Goal: Obtain resource: Download file/media

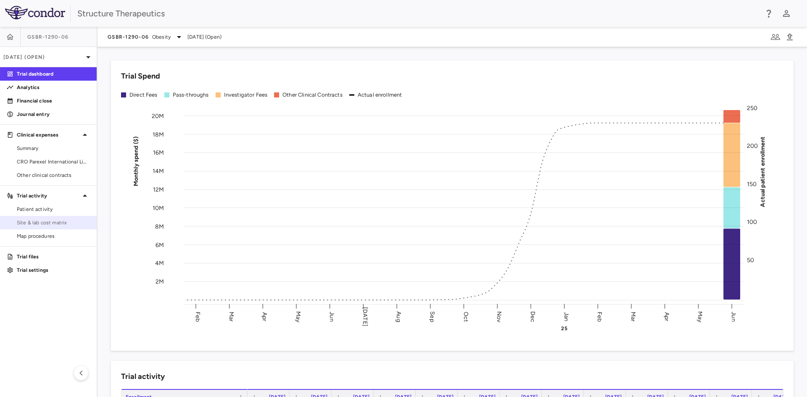
click at [50, 222] on span "Site & lab cost matrix" at bounding box center [53, 223] width 73 height 8
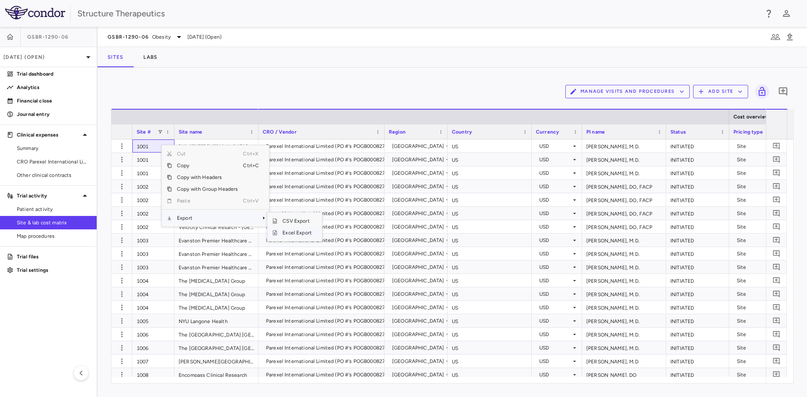
click at [288, 233] on span "Excel Export" at bounding box center [298, 233] width 40 height 12
click at [257, 88] on div "Manage Visits and Procedures Add Site 0" at bounding box center [452, 91] width 683 height 21
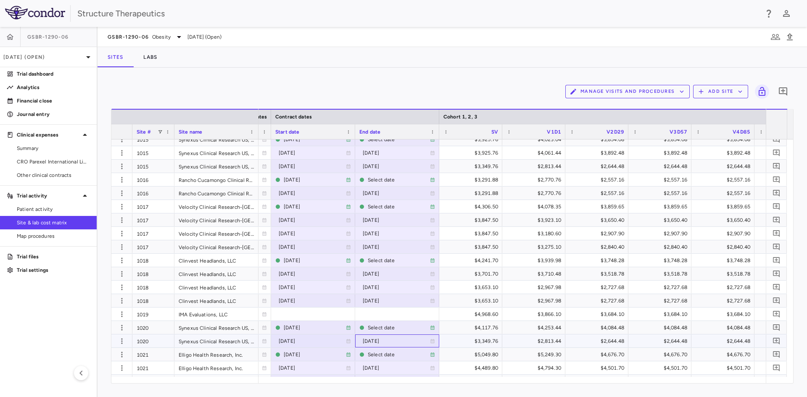
click at [391, 339] on div "[DATE]" at bounding box center [396, 341] width 67 height 13
type input "**********"
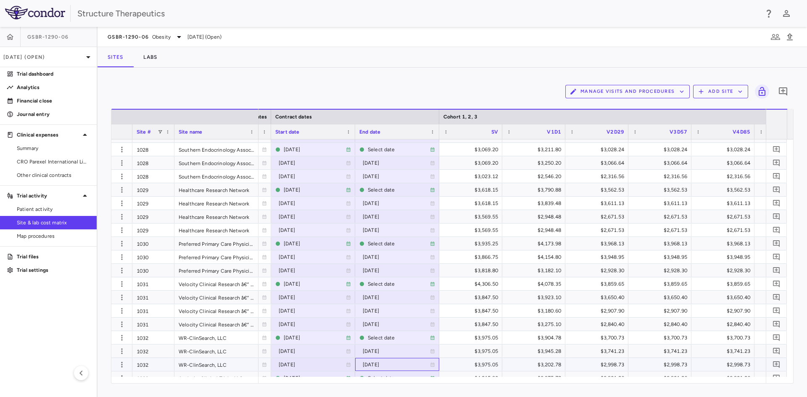
click at [393, 365] on div "[DATE]" at bounding box center [396, 364] width 67 height 13
click at [413, 366] on input "**********" at bounding box center [390, 366] width 68 height 14
type input "**********"
click at [75, 83] on link "Analytics" at bounding box center [48, 87] width 97 height 13
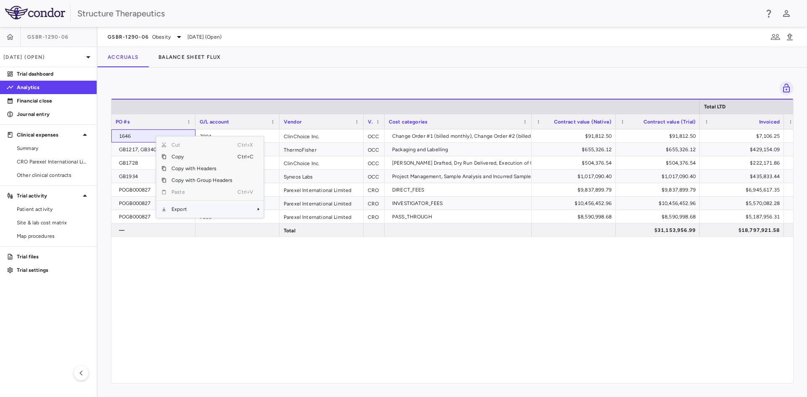
click at [188, 204] on span "Export" at bounding box center [202, 210] width 71 height 12
click at [288, 223] on span "Excel Export" at bounding box center [292, 224] width 40 height 12
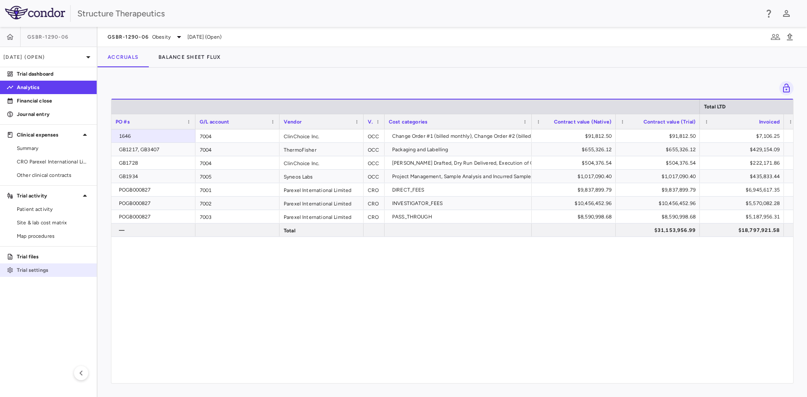
click at [42, 270] on p "Trial settings" at bounding box center [53, 271] width 73 height 8
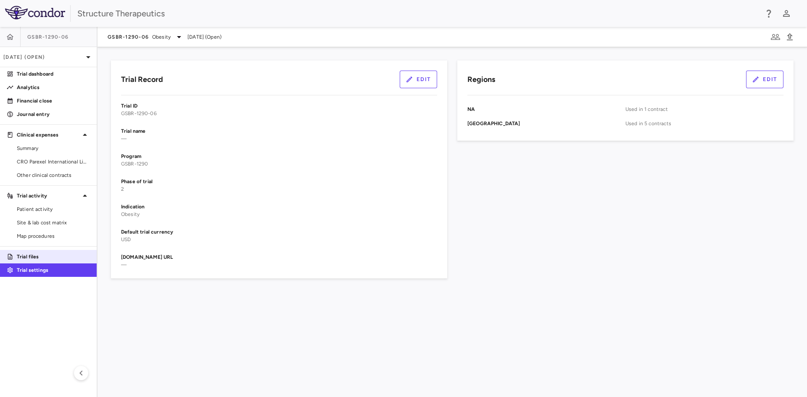
click at [41, 262] on link "Trial files" at bounding box center [48, 257] width 97 height 13
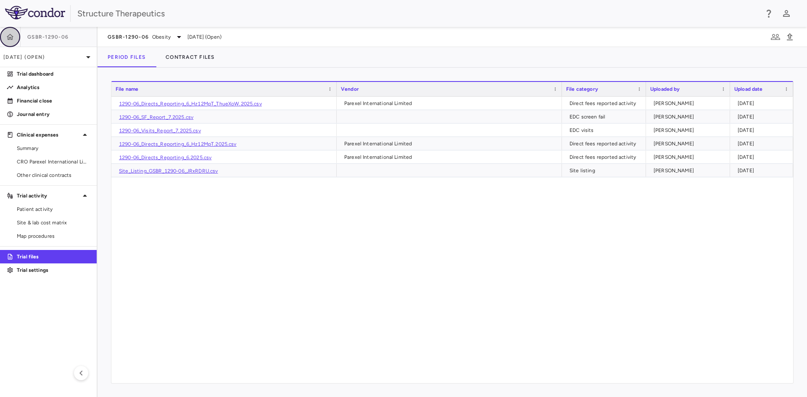
click at [14, 37] on icon "button" at bounding box center [10, 37] width 8 height 8
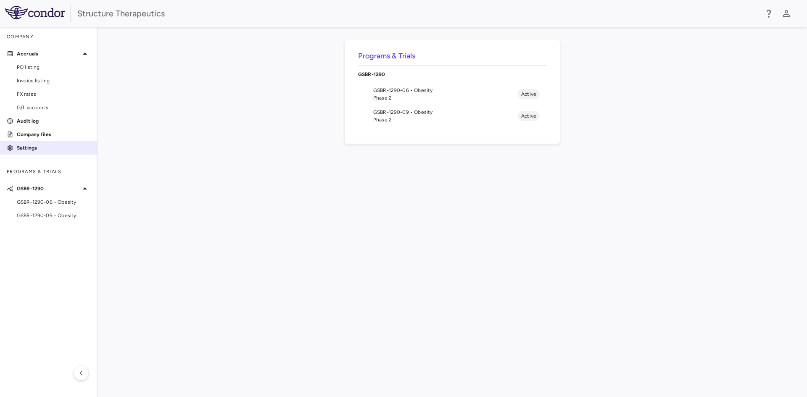
click at [36, 145] on p "Settings" at bounding box center [53, 148] width 73 height 8
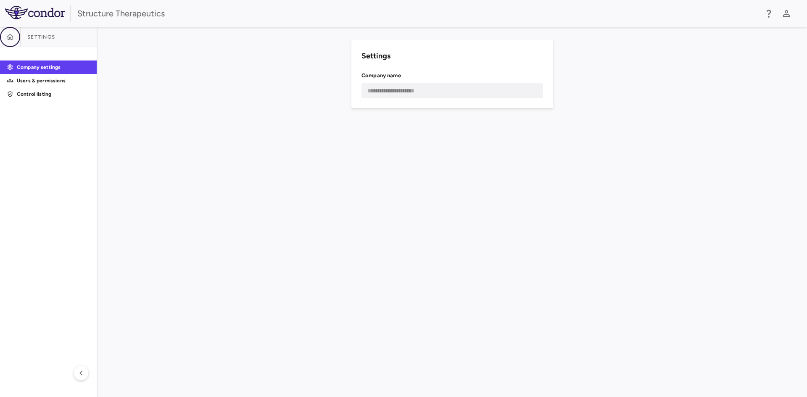
click at [16, 38] on button "button" at bounding box center [10, 37] width 20 height 20
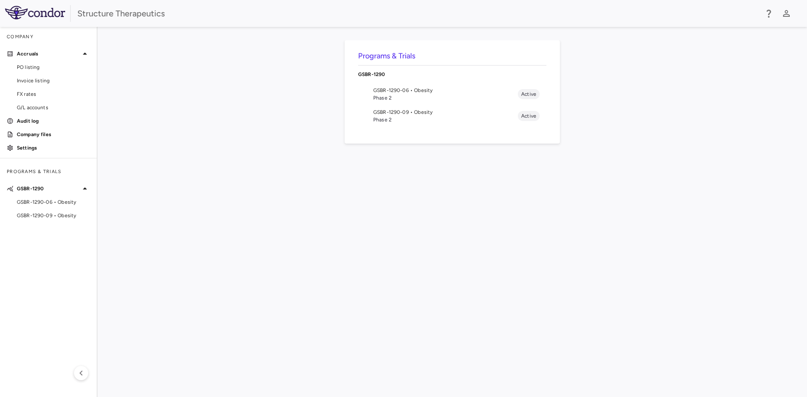
click at [430, 99] on span "Phase 2" at bounding box center [445, 98] width 145 height 8
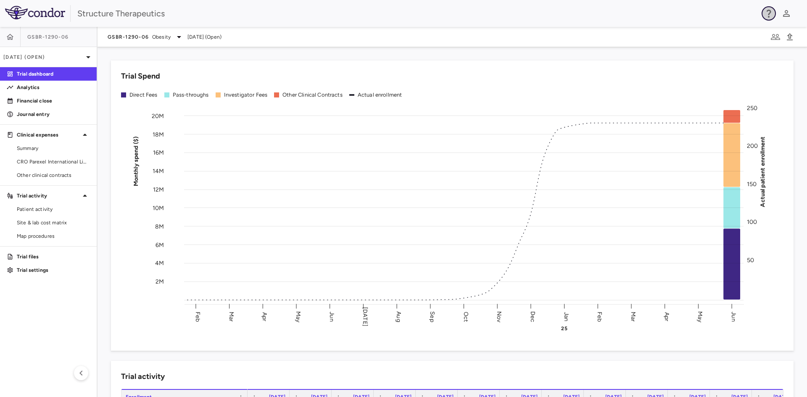
click at [774, 13] on icon "button" at bounding box center [769, 13] width 10 height 10
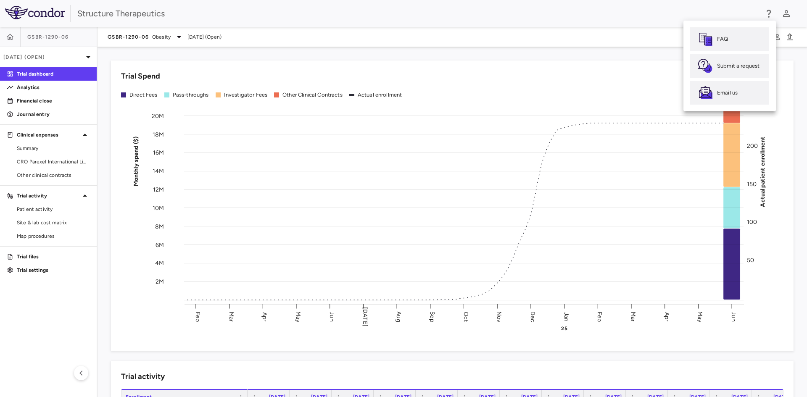
click at [774, 13] on div at bounding box center [403, 198] width 807 height 397
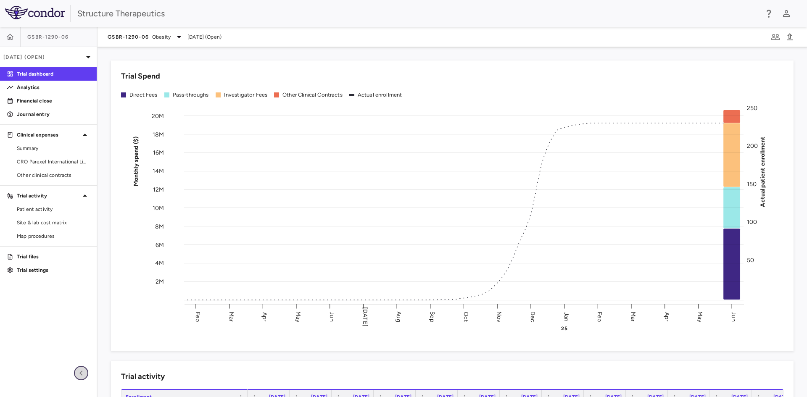
click at [77, 373] on icon "button" at bounding box center [81, 373] width 10 height 10
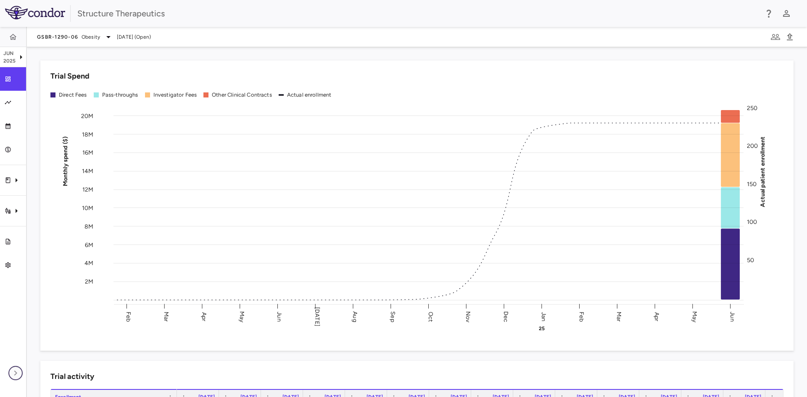
click at [16, 377] on icon "button" at bounding box center [16, 373] width 10 height 10
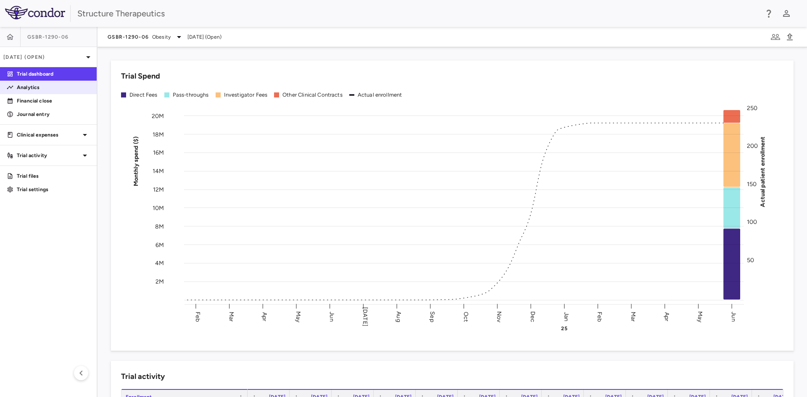
drag, startPoint x: 47, startPoint y: 83, endPoint x: 51, endPoint y: 85, distance: 5.1
click at [47, 83] on link "Analytics" at bounding box center [48, 87] width 97 height 13
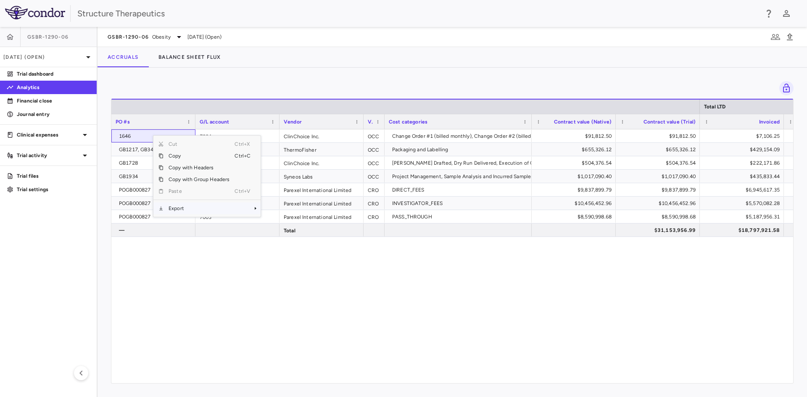
click at [188, 207] on span "Export" at bounding box center [199, 209] width 71 height 12
click at [284, 225] on span "Excel Export" at bounding box center [289, 223] width 40 height 12
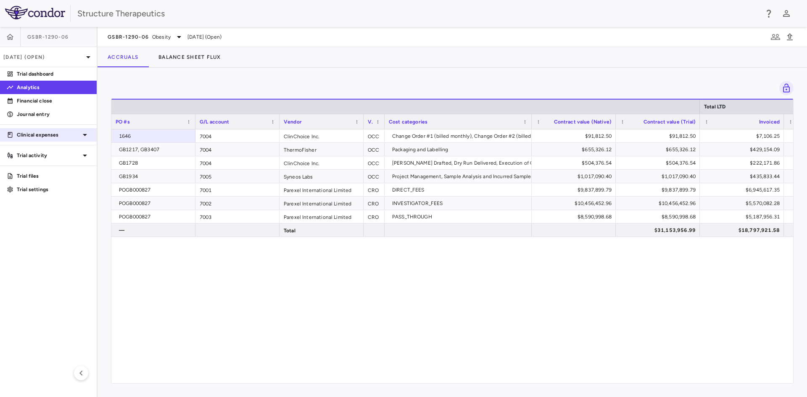
click at [86, 138] on icon at bounding box center [85, 135] width 10 height 10
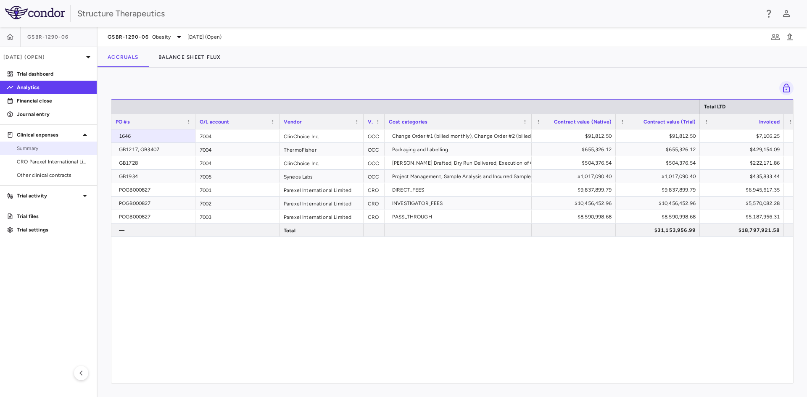
click at [45, 146] on span "Summary" at bounding box center [53, 149] width 73 height 8
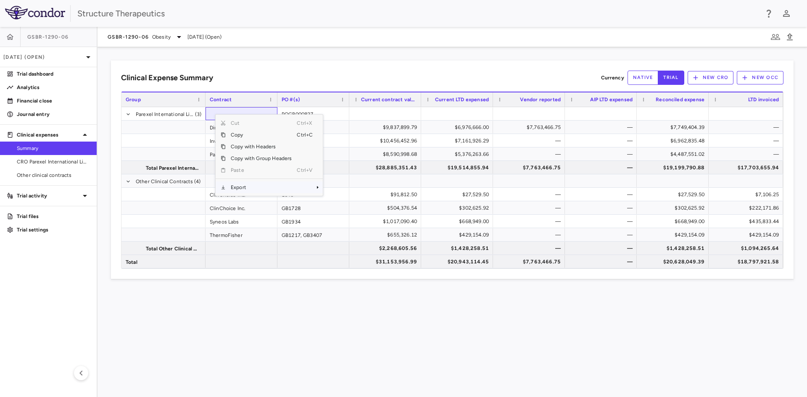
click at [242, 186] on span "Export" at bounding box center [261, 188] width 71 height 12
click at [336, 200] on span "Excel Export" at bounding box center [351, 202] width 40 height 12
click at [74, 158] on link "CRO Parexel International Limited" at bounding box center [48, 162] width 97 height 13
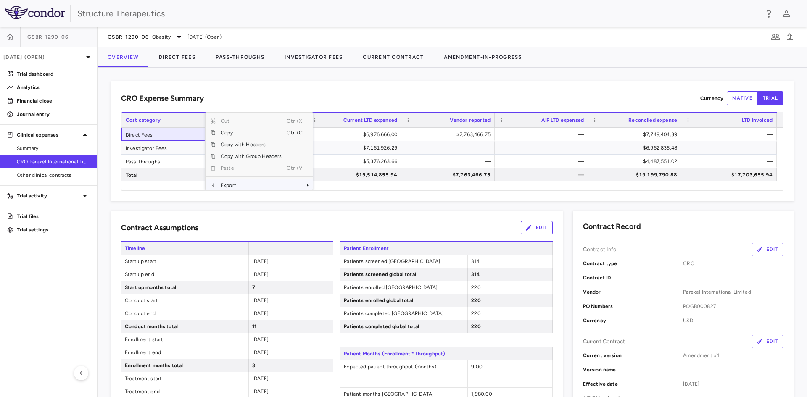
click at [232, 187] on span "Export" at bounding box center [251, 186] width 71 height 12
click at [331, 182] on span "Excel Export" at bounding box center [341, 182] width 40 height 12
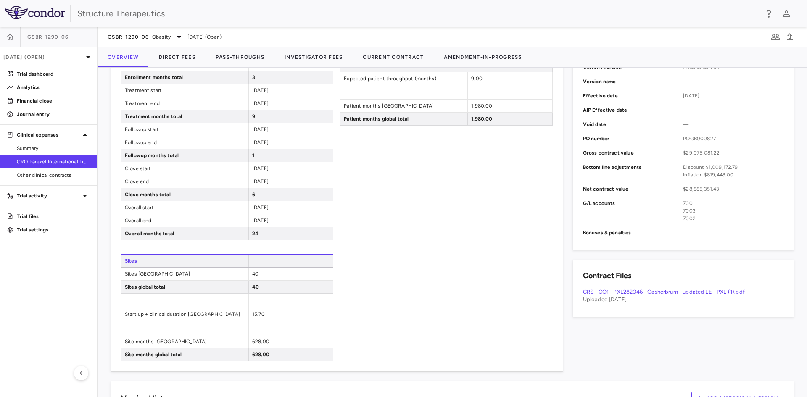
scroll to position [406, 0]
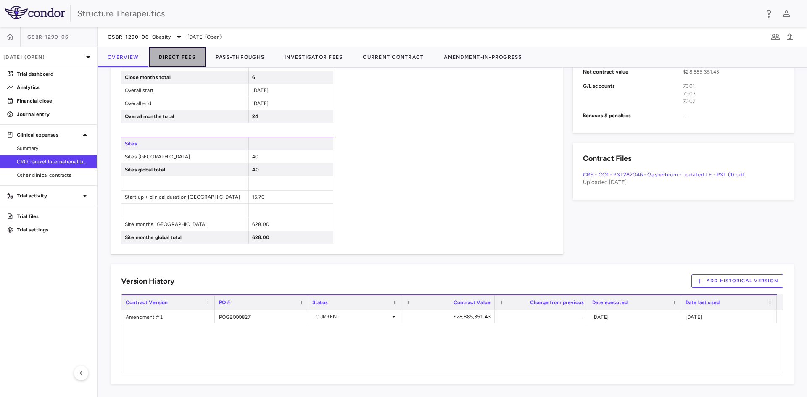
click at [170, 58] on button "Direct Fees" at bounding box center [177, 57] width 57 height 20
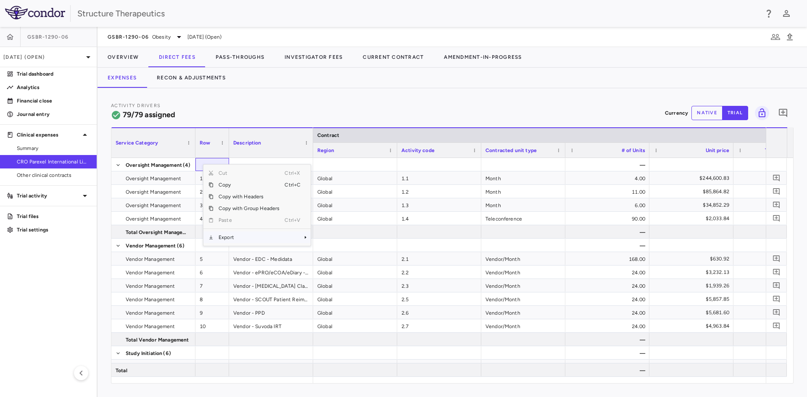
click at [234, 239] on span "Export" at bounding box center [249, 238] width 71 height 12
click at [331, 250] on span "Excel Export" at bounding box center [339, 252] width 40 height 12
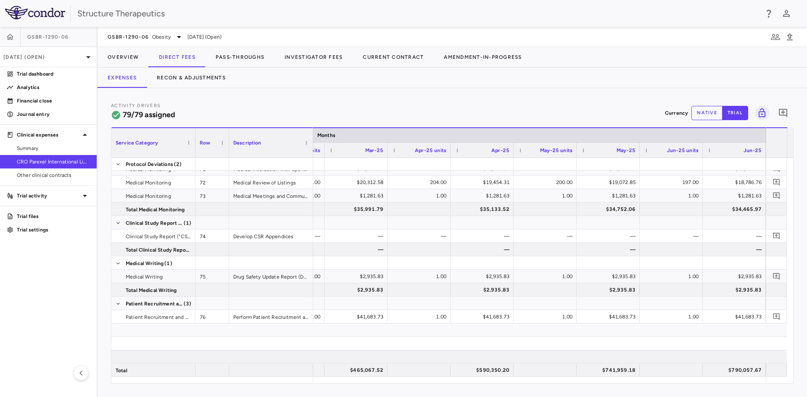
scroll to position [1476, 0]
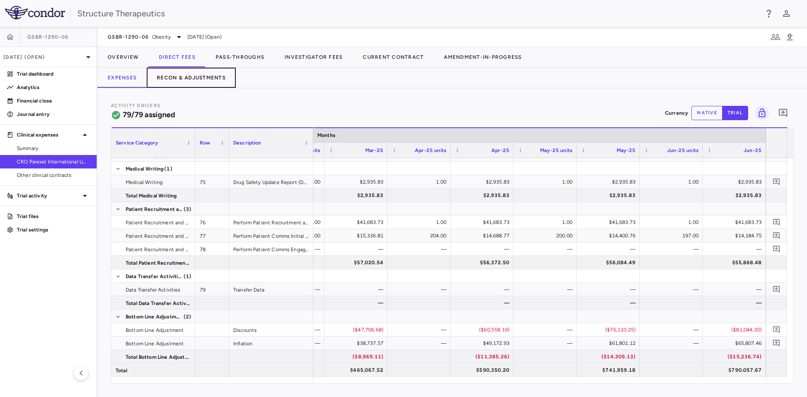
click at [208, 81] on button "Recon & Adjustments" at bounding box center [191, 78] width 89 height 20
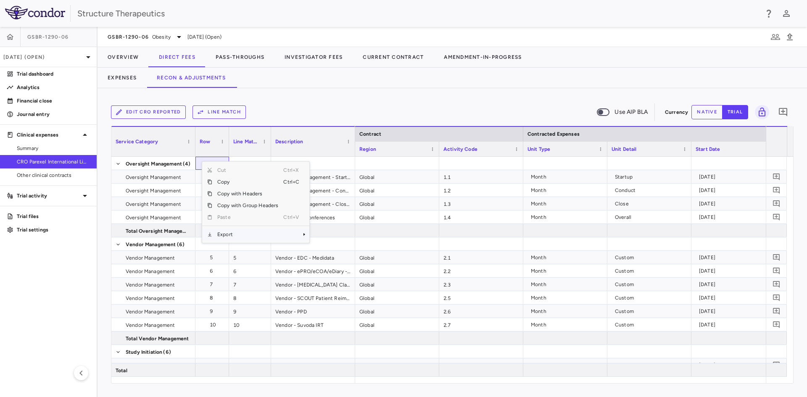
click at [230, 232] on span "Export" at bounding box center [247, 235] width 71 height 12
click at [336, 251] on span "Excel Export" at bounding box center [338, 249] width 40 height 12
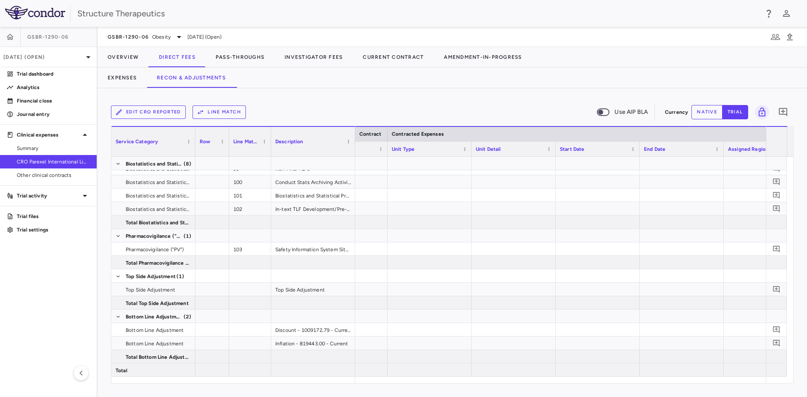
scroll to position [0, 148]
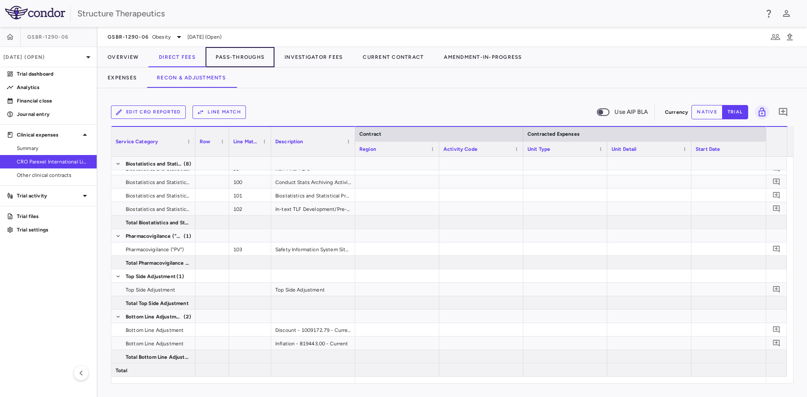
click at [249, 61] on button "Pass-Throughs" at bounding box center [240, 57] width 69 height 20
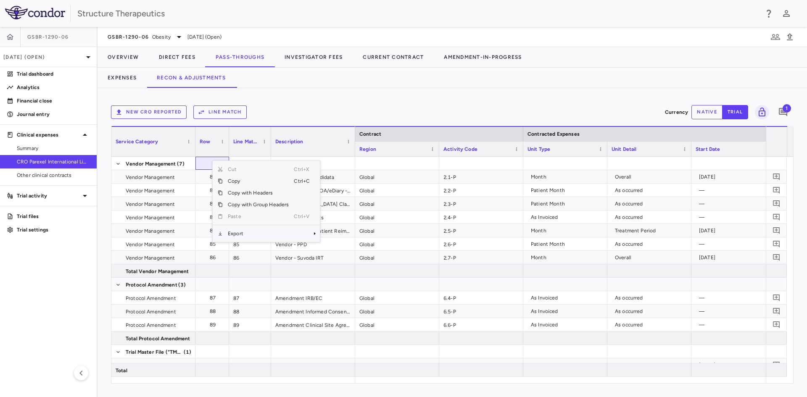
click at [247, 231] on span "Export" at bounding box center [258, 234] width 71 height 12
click at [336, 246] on span "Excel Export" at bounding box center [348, 249] width 40 height 12
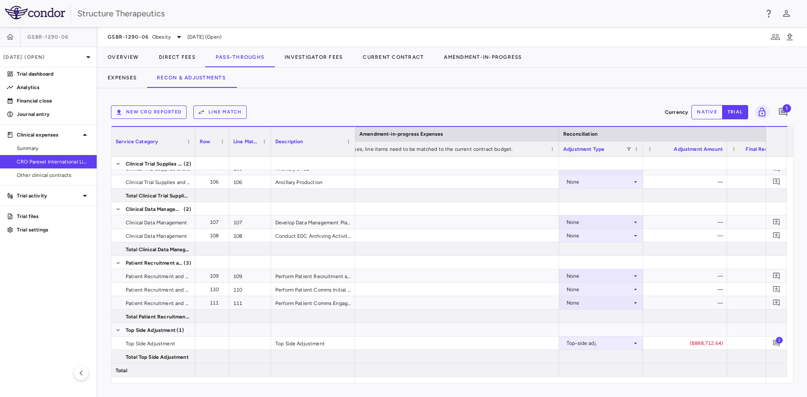
scroll to position [0, 1166]
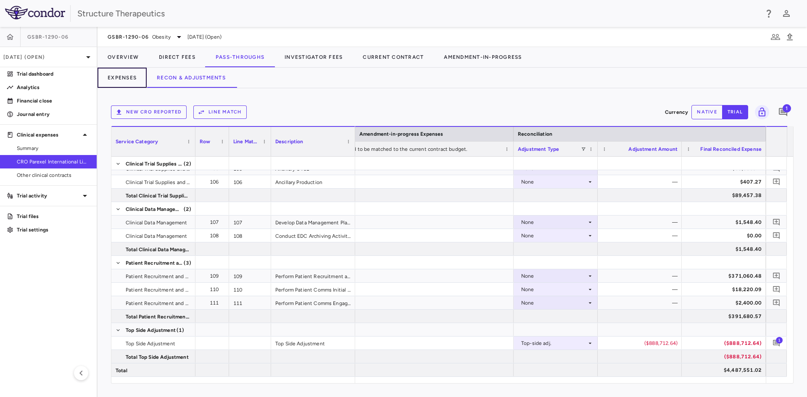
drag, startPoint x: 128, startPoint y: 81, endPoint x: 136, endPoint y: 96, distance: 17.7
click at [128, 81] on button "Expenses" at bounding box center [122, 78] width 49 height 20
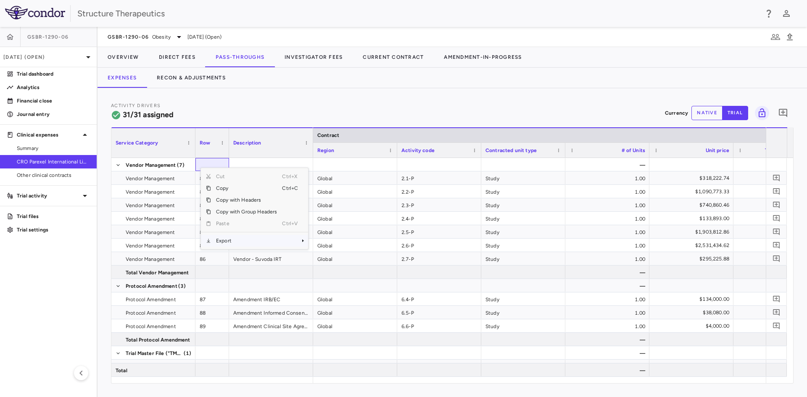
click at [225, 239] on span "Export" at bounding box center [246, 241] width 71 height 12
click at [329, 255] on span "Excel Export" at bounding box center [337, 256] width 40 height 12
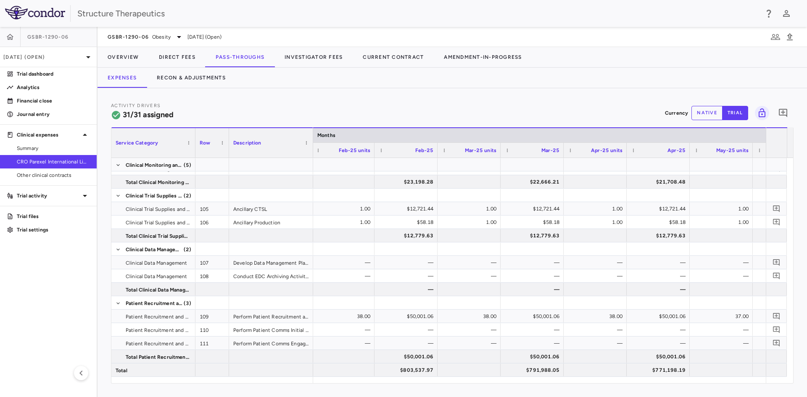
scroll to position [0, 2554]
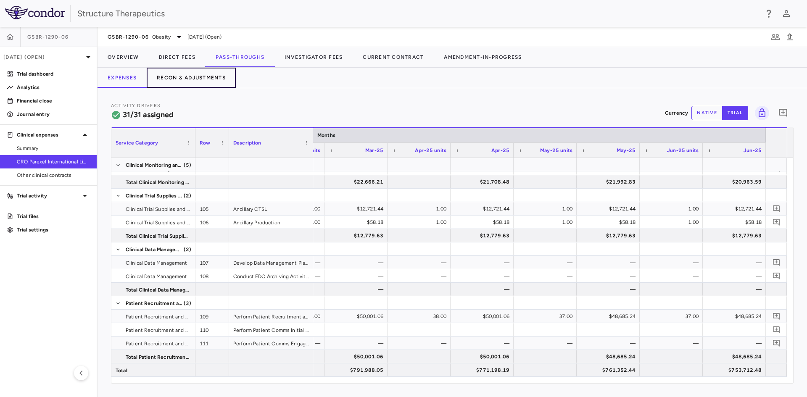
click at [197, 72] on button "Recon & Adjustments" at bounding box center [191, 78] width 89 height 20
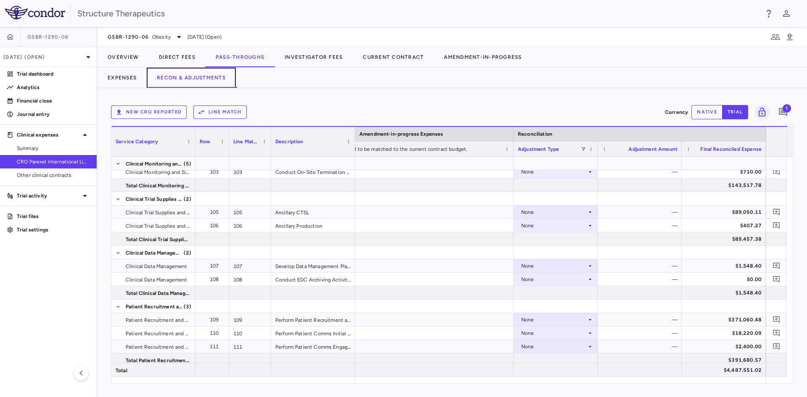
scroll to position [493, 0]
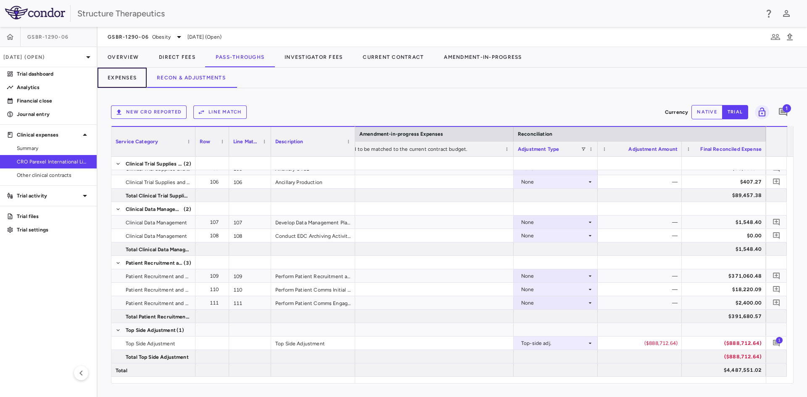
drag, startPoint x: 131, startPoint y: 74, endPoint x: 206, endPoint y: 71, distance: 75.3
click at [131, 74] on button "Expenses" at bounding box center [122, 78] width 49 height 20
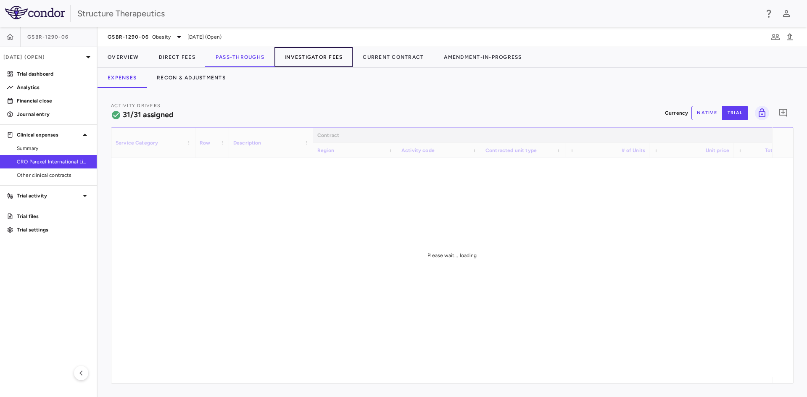
click at [308, 54] on button "Investigator Fees" at bounding box center [314, 57] width 78 height 20
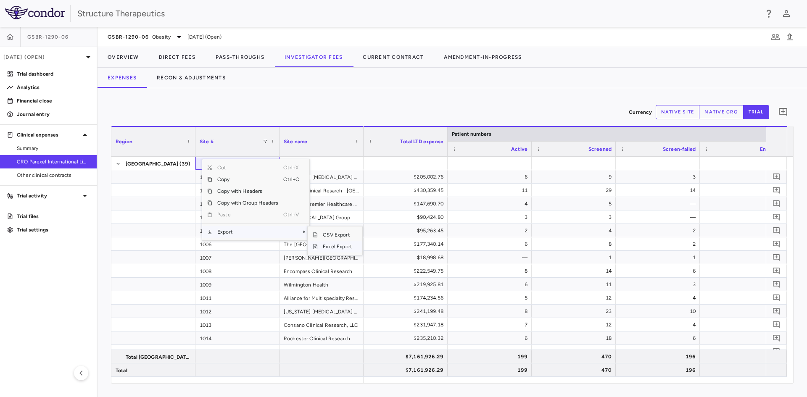
click at [331, 245] on span "Excel Export" at bounding box center [338, 247] width 40 height 12
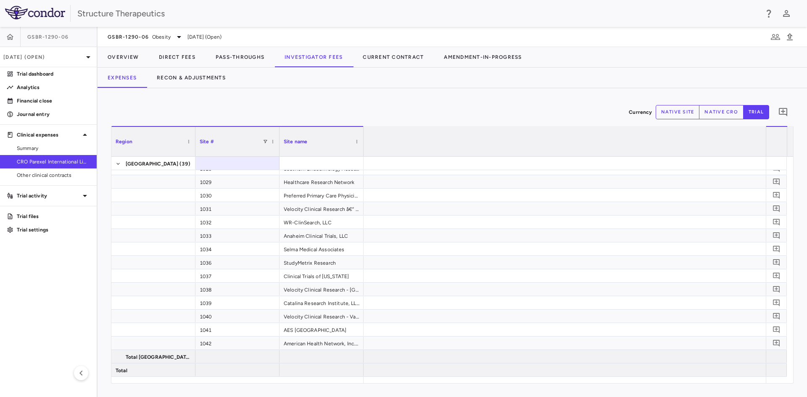
scroll to position [0, 3214]
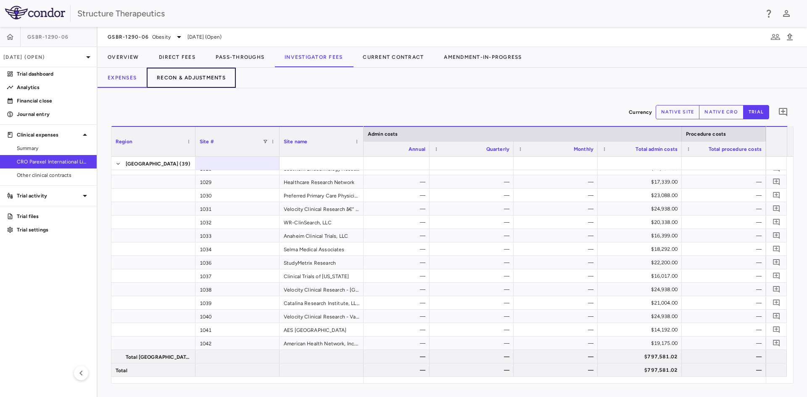
click at [182, 81] on button "Recon & Adjustments" at bounding box center [191, 78] width 89 height 20
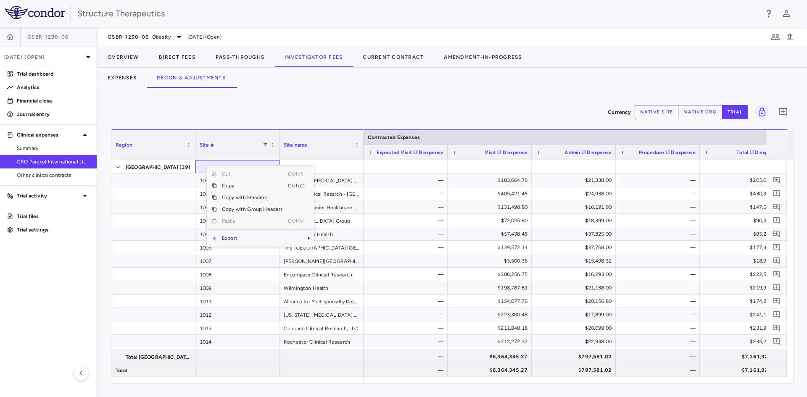
click at [229, 235] on span "Export" at bounding box center [252, 239] width 71 height 12
click at [331, 249] on span "Excel Export" at bounding box center [343, 253] width 40 height 12
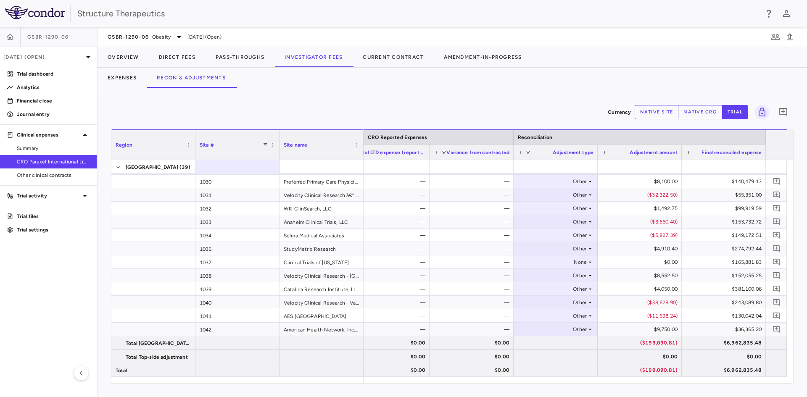
scroll to position [389, 0]
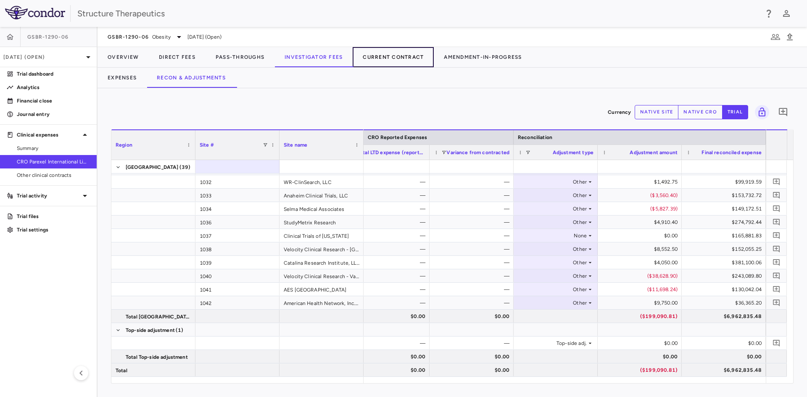
click at [406, 58] on button "Current Contract" at bounding box center [393, 57] width 81 height 20
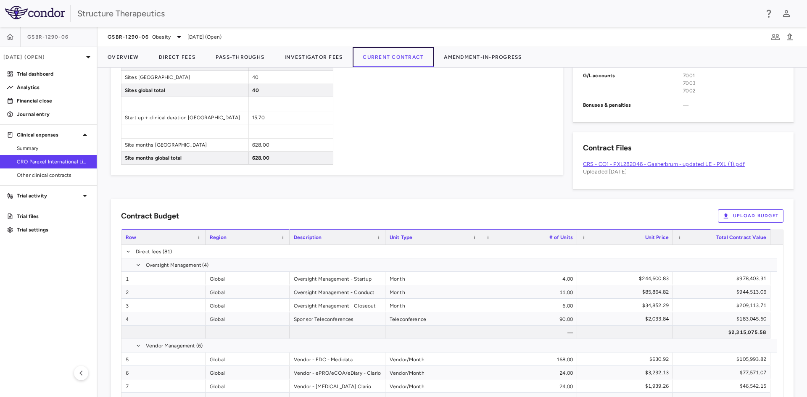
scroll to position [480, 0]
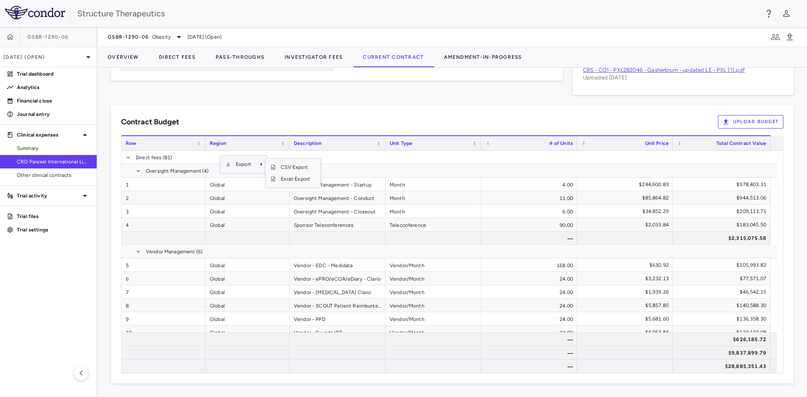
click at [242, 164] on span "Export" at bounding box center [244, 165] width 26 height 12
click at [291, 179] on span "Excel Export" at bounding box center [296, 179] width 40 height 12
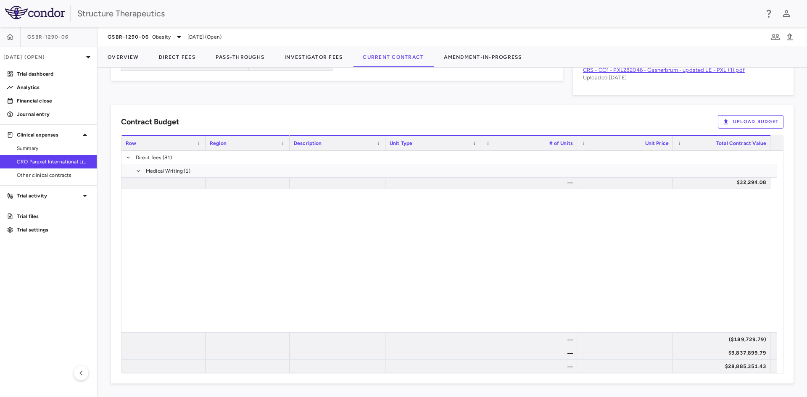
scroll to position [2253, 0]
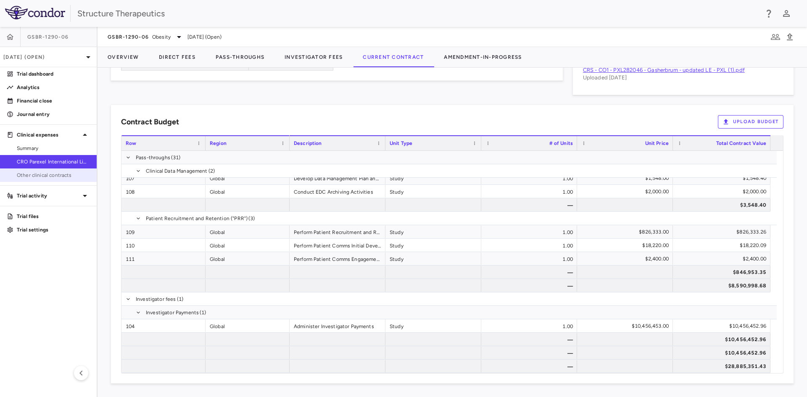
click at [54, 177] on span "Other clinical contracts" at bounding box center [53, 176] width 73 height 8
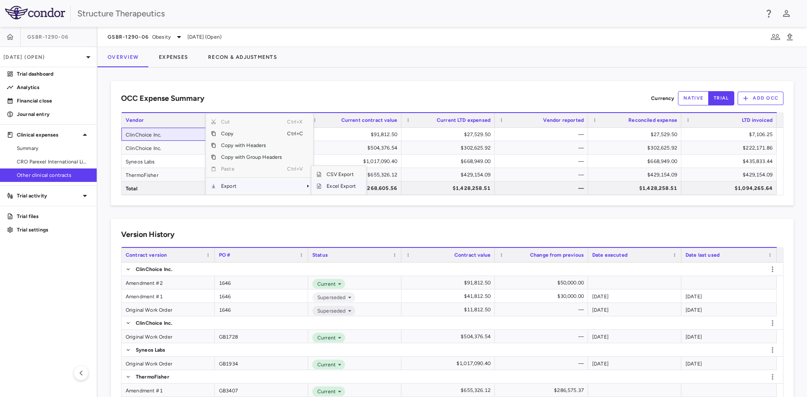
click at [326, 184] on span "Excel Export" at bounding box center [342, 186] width 40 height 12
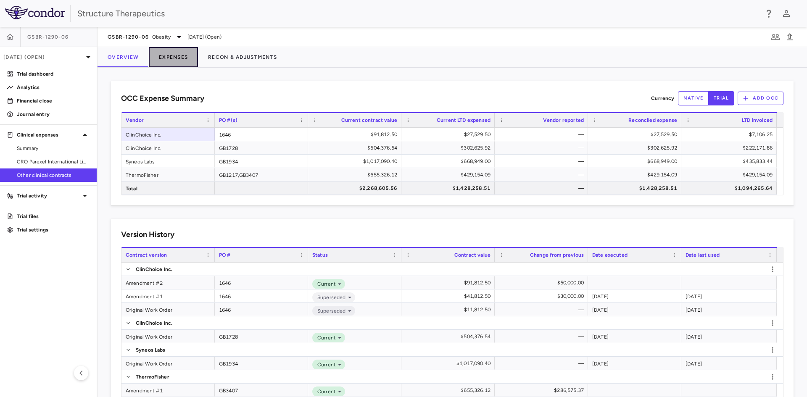
click at [167, 55] on button "Expenses" at bounding box center [173, 57] width 49 height 20
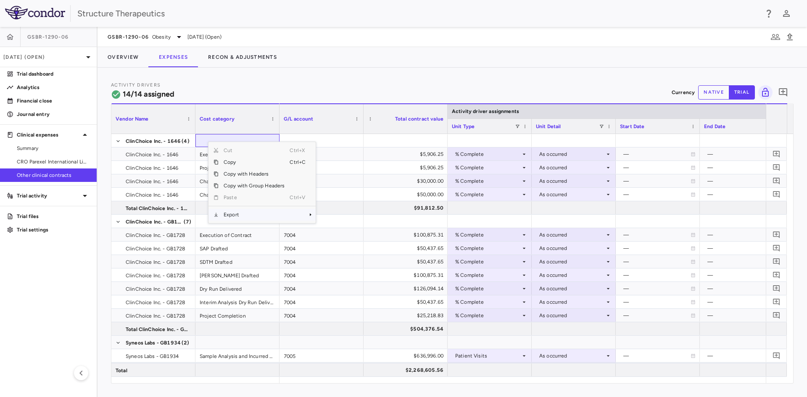
click at [305, 217] on span "Context Menu" at bounding box center [299, 215] width 19 height 12
click at [333, 230] on span "Excel Export" at bounding box center [344, 230] width 40 height 12
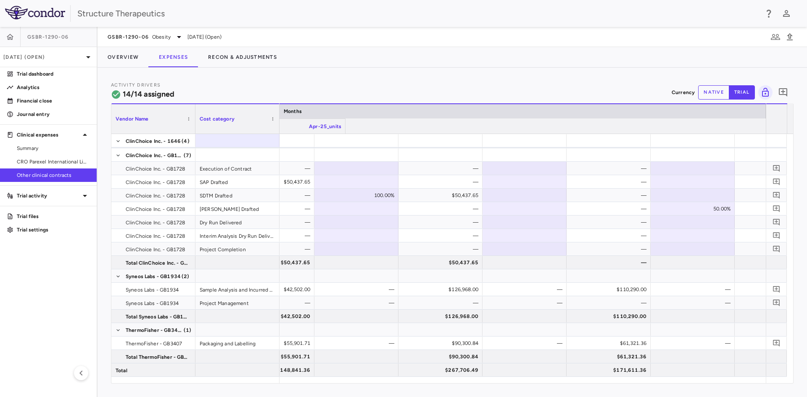
scroll to position [0, 3214]
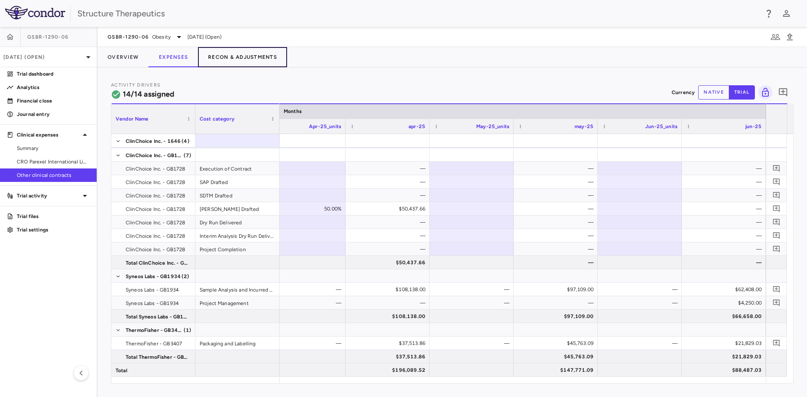
click at [229, 58] on button "Recon & Adjustments" at bounding box center [242, 57] width 89 height 20
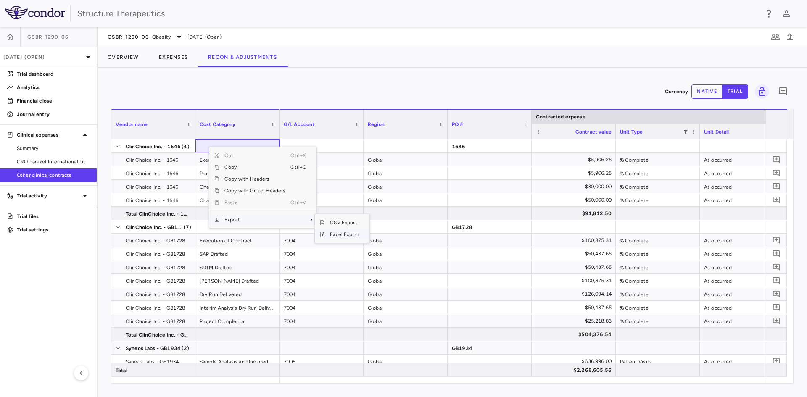
click at [337, 233] on span "Excel Export" at bounding box center [345, 235] width 40 height 12
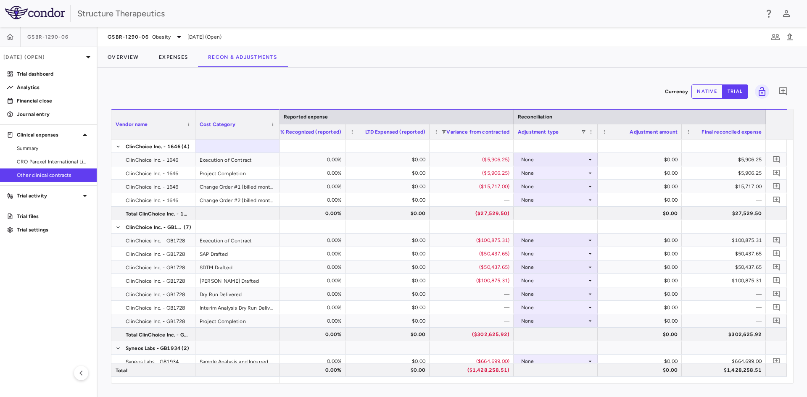
scroll to position [72, 0]
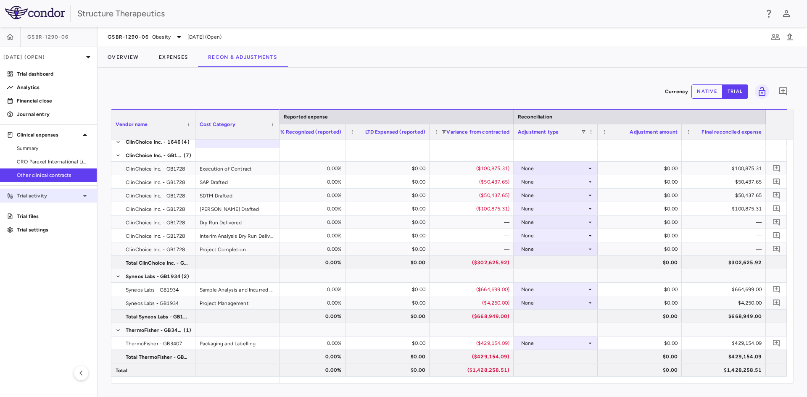
click at [87, 198] on icon at bounding box center [85, 196] width 10 height 10
click at [59, 210] on span "Patient activity" at bounding box center [53, 210] width 73 height 8
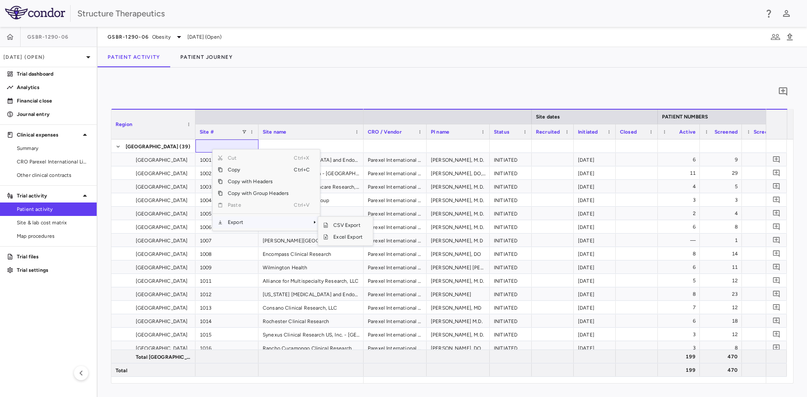
click at [249, 224] on span "Export" at bounding box center [258, 223] width 71 height 12
click at [301, 222] on span "Context Menu" at bounding box center [303, 223] width 19 height 12
click at [349, 237] on span "Excel Export" at bounding box center [348, 237] width 40 height 12
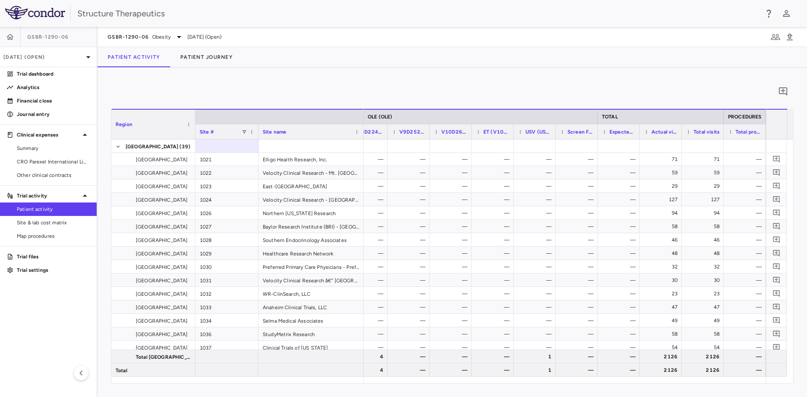
scroll to position [328, 0]
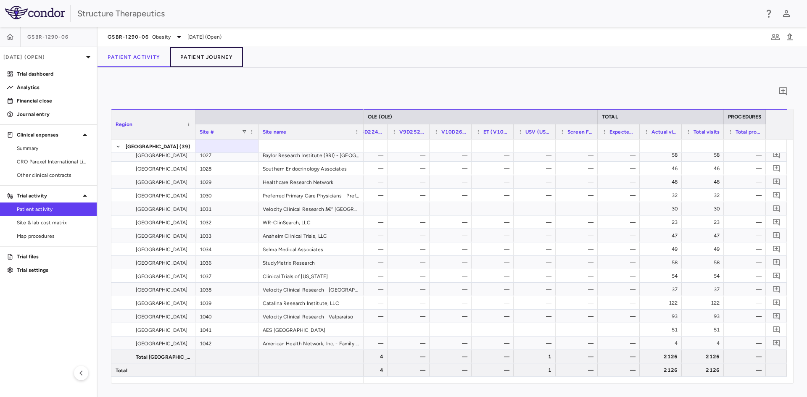
drag, startPoint x: 203, startPoint y: 56, endPoint x: 206, endPoint y: 63, distance: 8.3
click at [203, 56] on button "Patient Journey" at bounding box center [206, 57] width 73 height 20
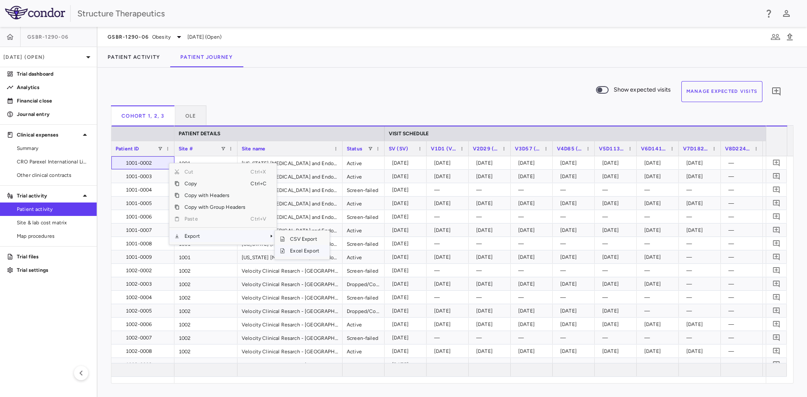
click at [298, 250] on span "Excel Export" at bounding box center [305, 251] width 40 height 12
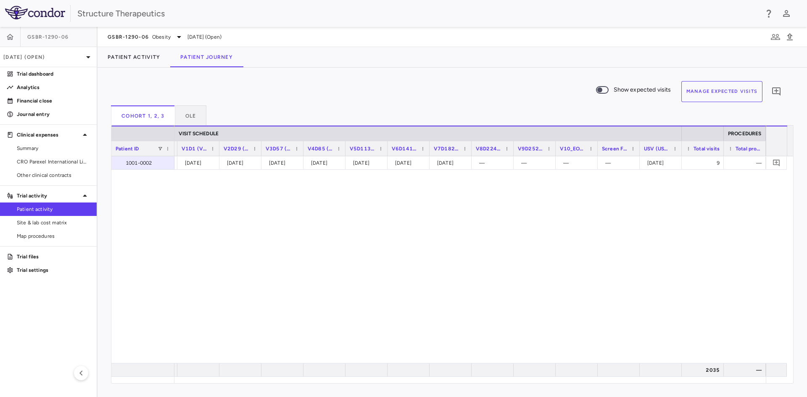
scroll to position [5458, 0]
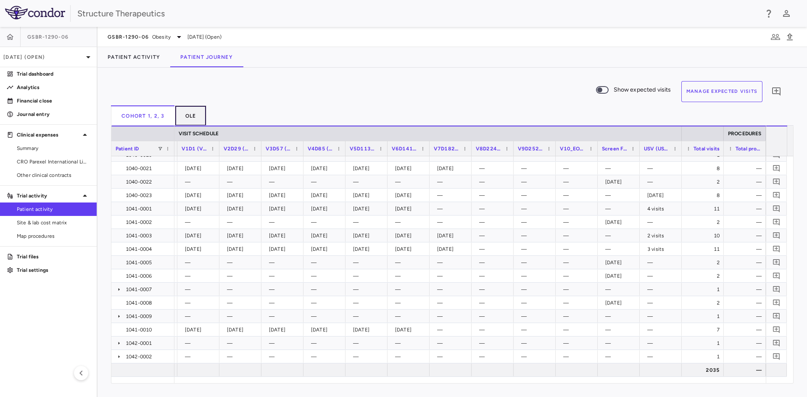
click at [188, 113] on button "OLE" at bounding box center [191, 116] width 32 height 20
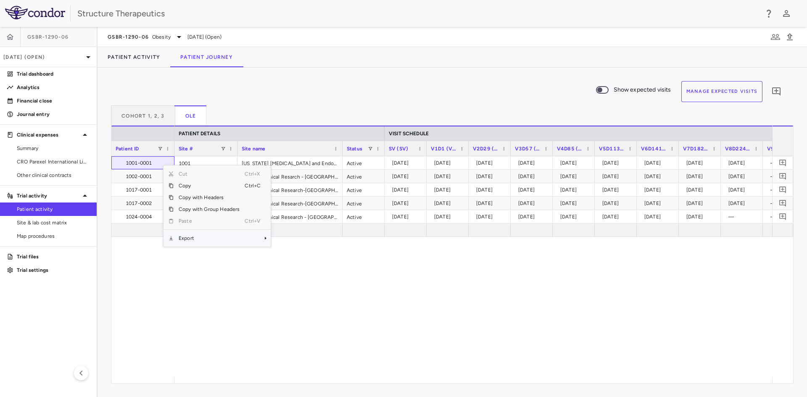
click at [203, 239] on span "Export" at bounding box center [209, 239] width 71 height 12
click at [291, 251] on span "Excel Export" at bounding box center [299, 253] width 40 height 12
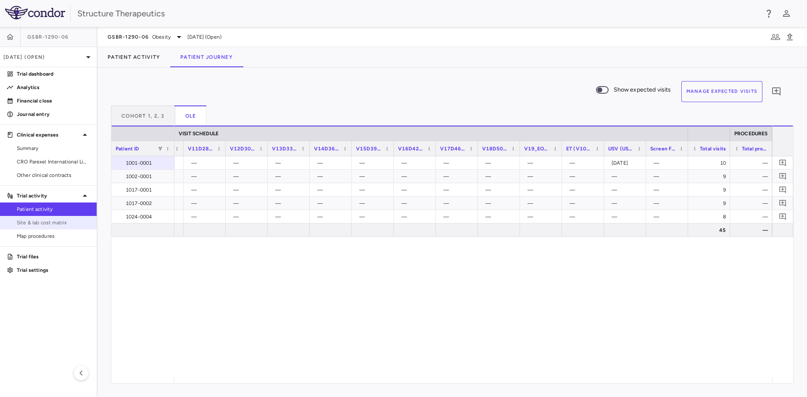
click at [69, 221] on span "Site & lab cost matrix" at bounding box center [53, 223] width 73 height 8
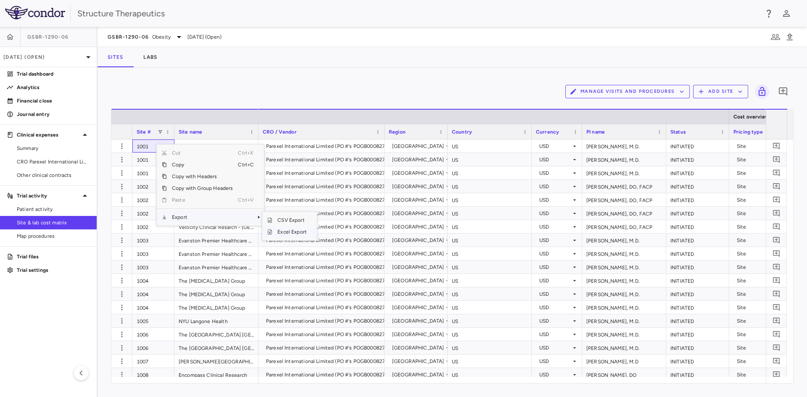
click at [285, 231] on span "Excel Export" at bounding box center [292, 232] width 40 height 12
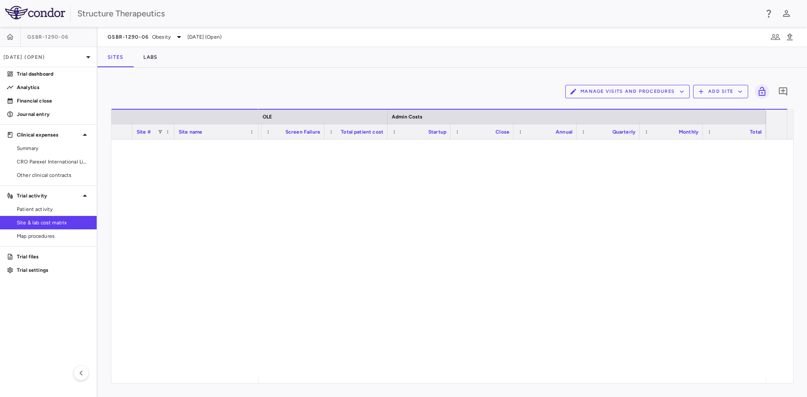
scroll to position [1364, 0]
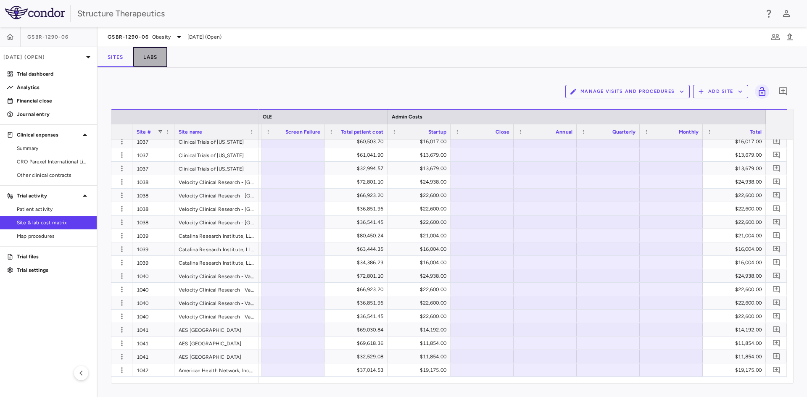
click at [150, 51] on button "Labs" at bounding box center [150, 57] width 34 height 20
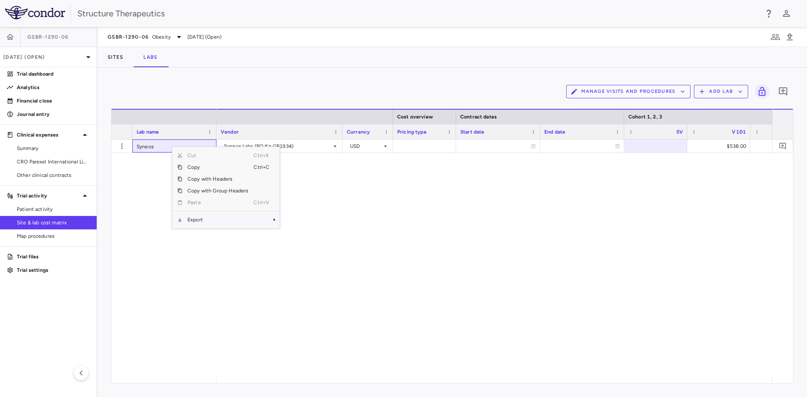
click at [209, 221] on span "Export" at bounding box center [217, 220] width 71 height 12
click at [296, 234] on span "Excel Export" at bounding box center [308, 235] width 40 height 12
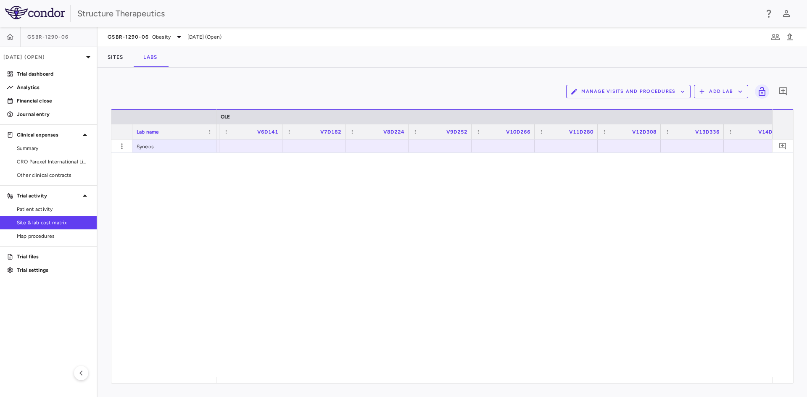
scroll to position [0, 2035]
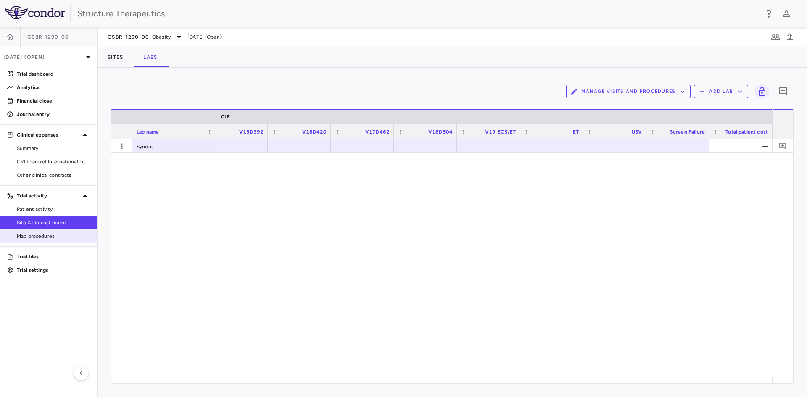
click at [48, 239] on span "Map procedures" at bounding box center [53, 237] width 73 height 8
